Goal: Task Accomplishment & Management: Manage account settings

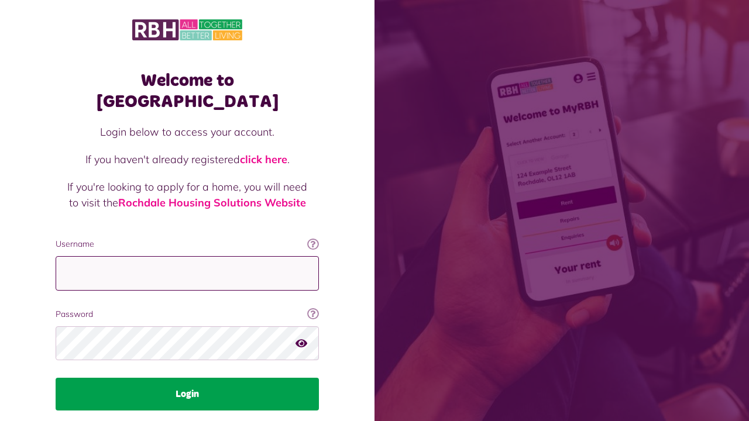
type input "**********"
click at [205, 378] on button "Login" at bounding box center [187, 394] width 263 height 33
click at [192, 378] on button "Login" at bounding box center [187, 394] width 263 height 33
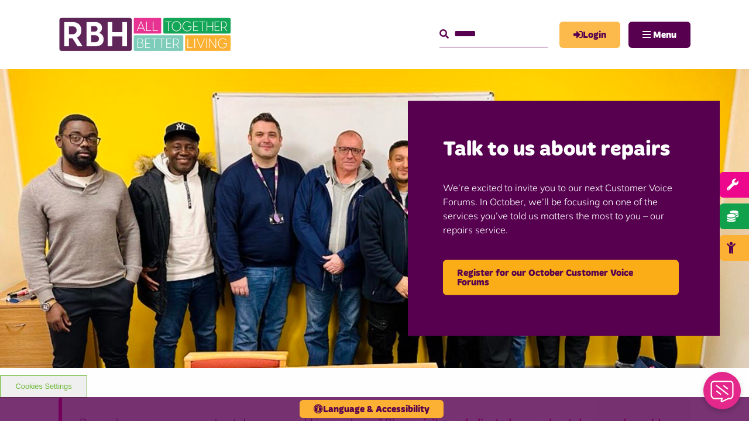
click at [598, 37] on link "Login" at bounding box center [590, 35] width 61 height 26
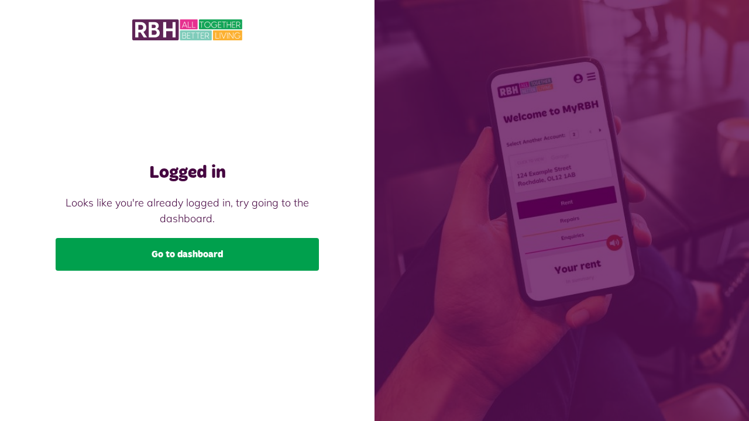
click at [204, 255] on link "Go to dashboard" at bounding box center [187, 254] width 263 height 33
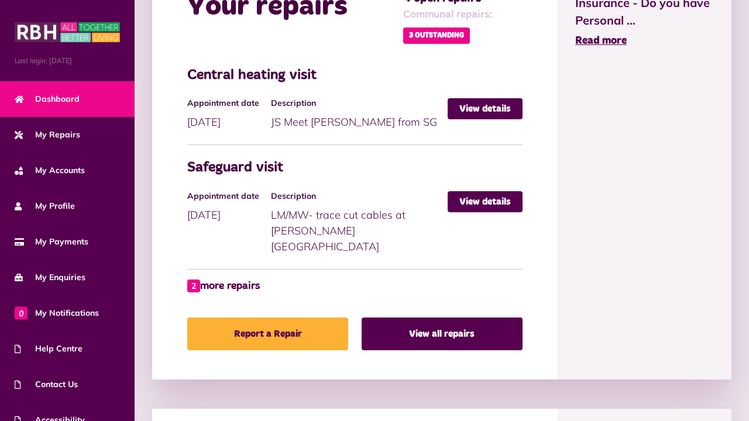
scroll to position [597, 0]
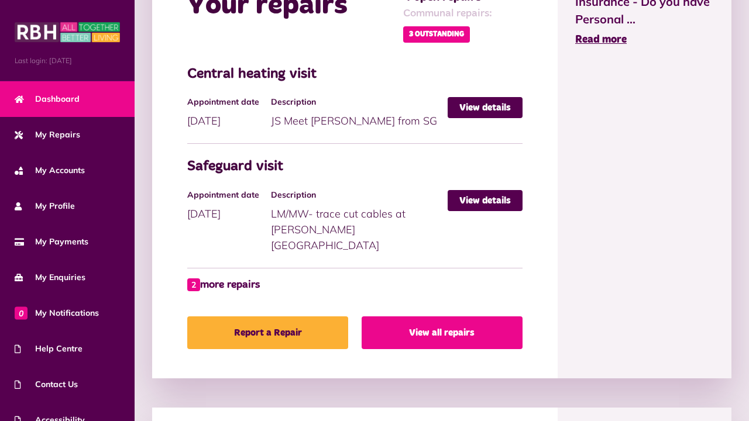
click at [437, 318] on link "View all repairs" at bounding box center [442, 333] width 161 height 33
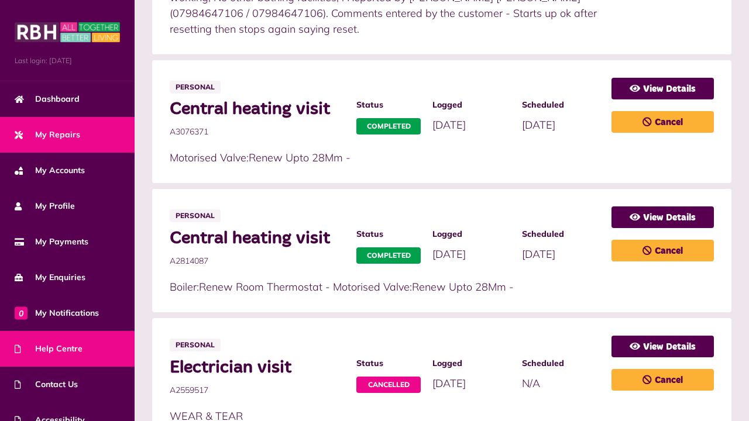
scroll to position [53, 0]
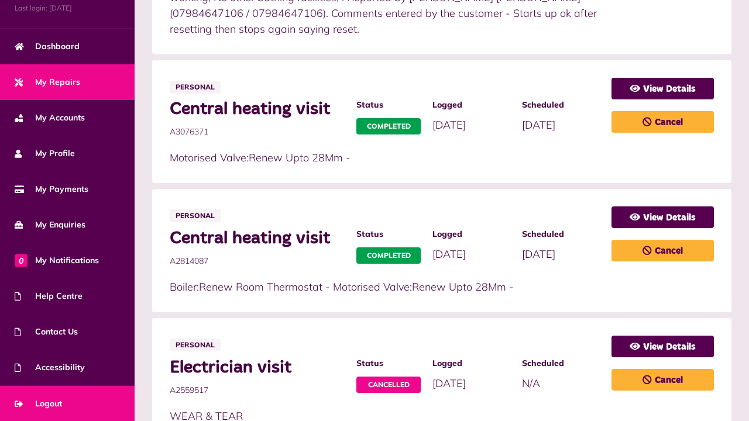
click at [66, 400] on link "Logout" at bounding box center [67, 404] width 135 height 36
